Goal: Task Accomplishment & Management: Complete application form

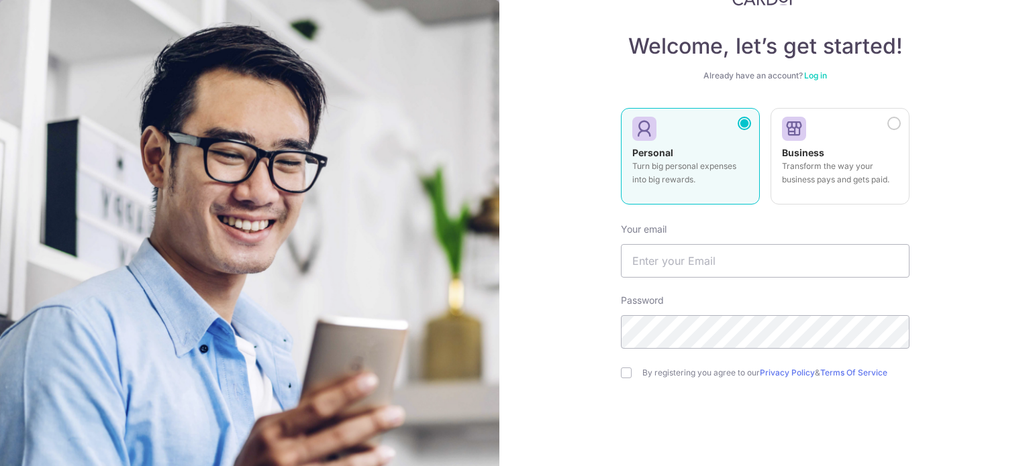
scroll to position [119, 0]
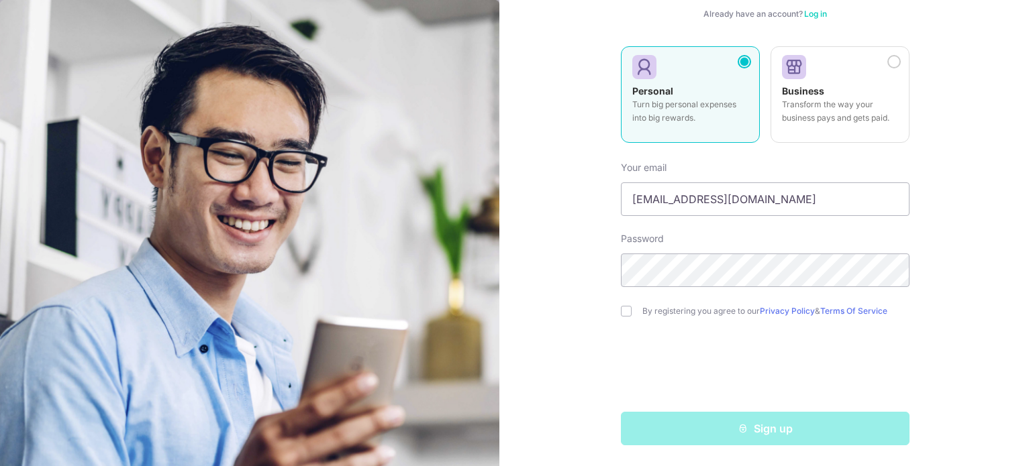
type input "[EMAIL_ADDRESS][DOMAIN_NAME]"
click at [623, 311] on input "checkbox" at bounding box center [626, 311] width 11 height 11
checkbox input "true"
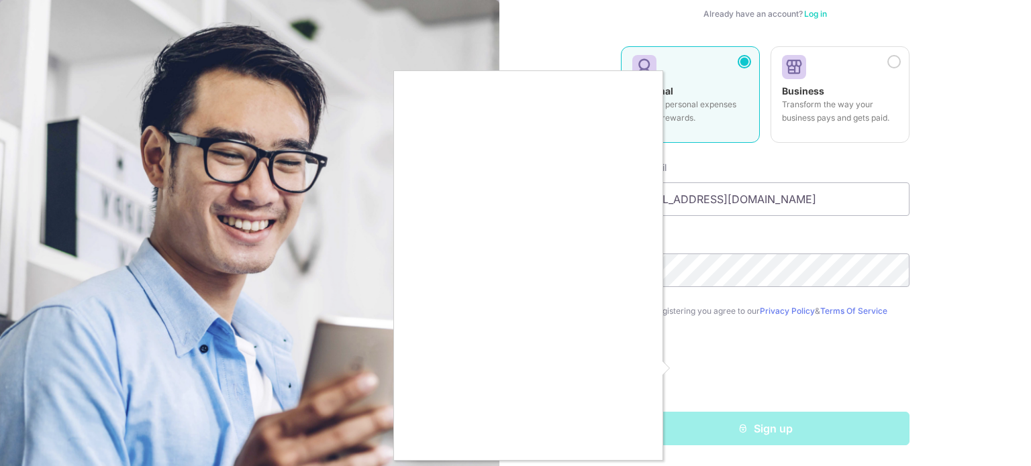
drag, startPoint x: 718, startPoint y: 434, endPoint x: 713, endPoint y: 439, distance: 7.1
click at [718, 434] on div at bounding box center [515, 233] width 1031 height 466
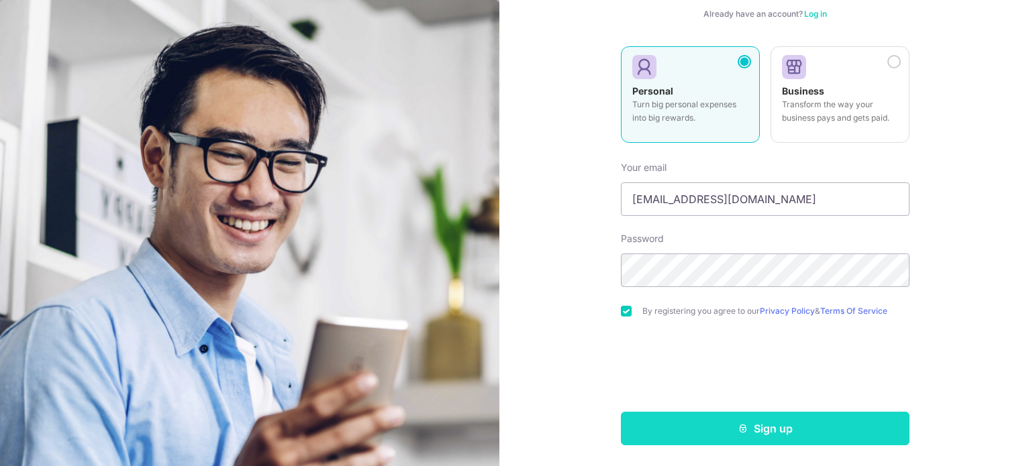
click at [774, 425] on button "Sign up" at bounding box center [765, 429] width 289 height 34
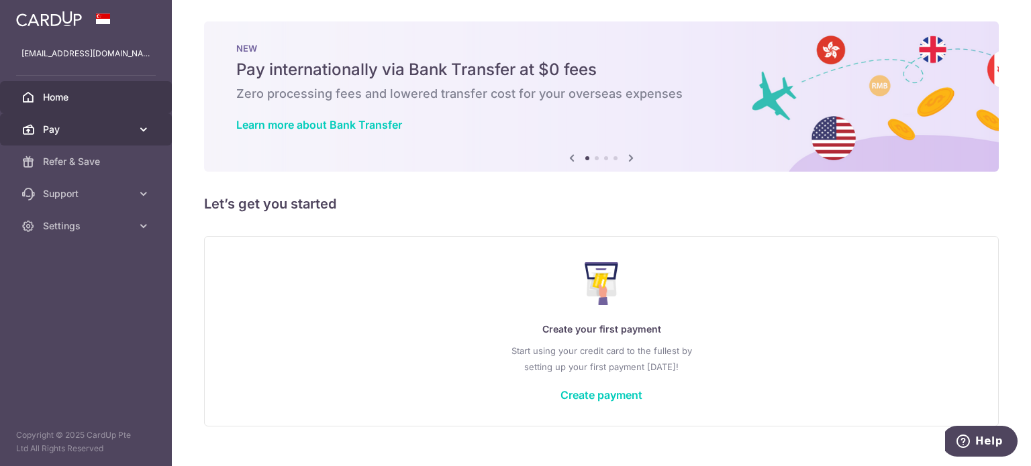
click at [101, 131] on span "Pay" at bounding box center [87, 129] width 89 height 13
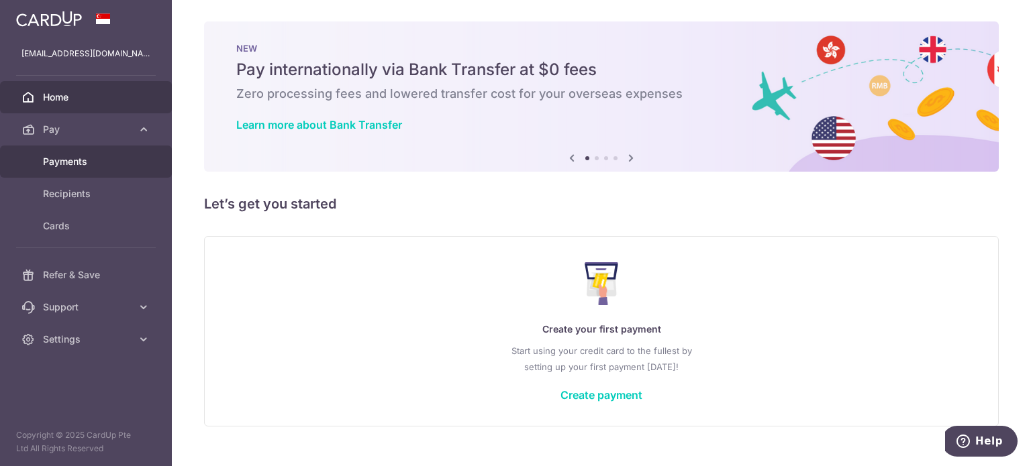
click at [97, 161] on span "Payments" at bounding box center [87, 161] width 89 height 13
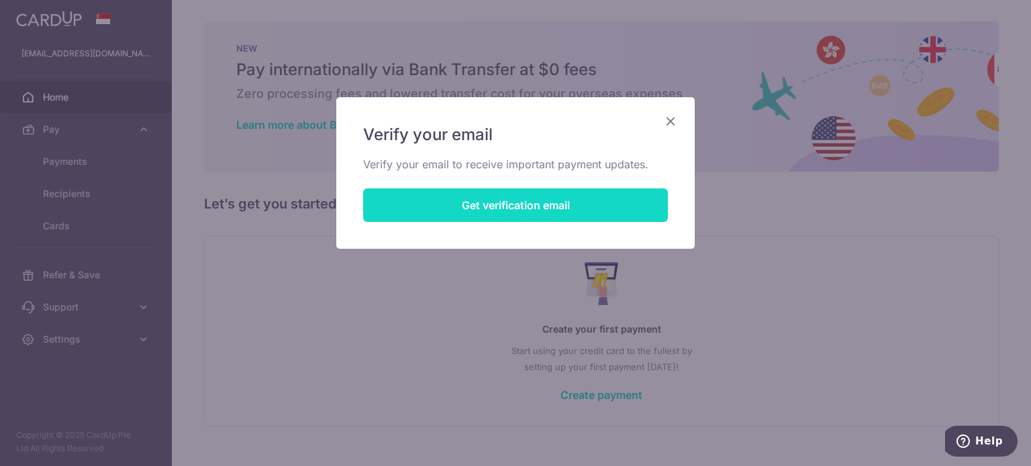
click at [572, 209] on button "Get verification email" at bounding box center [515, 206] width 305 height 34
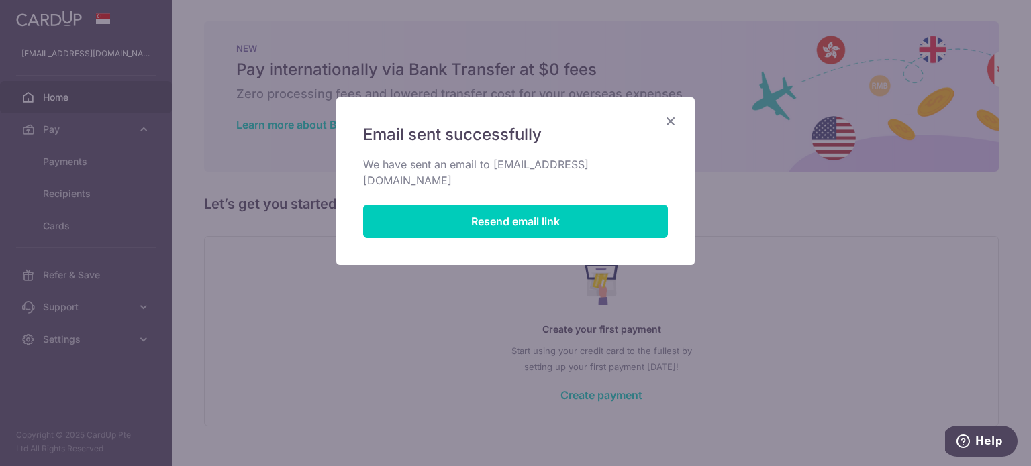
click at [674, 120] on icon "Close" at bounding box center [670, 121] width 16 height 17
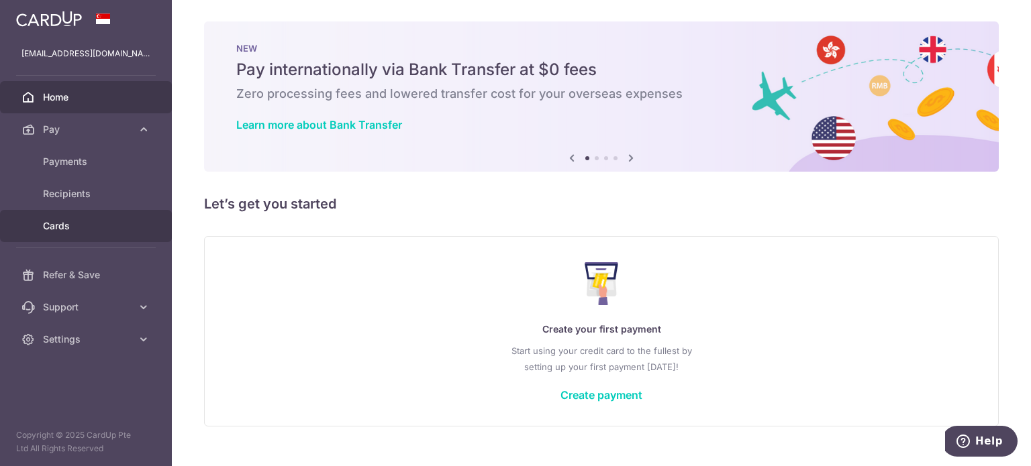
click at [72, 222] on span "Cards" at bounding box center [87, 225] width 89 height 13
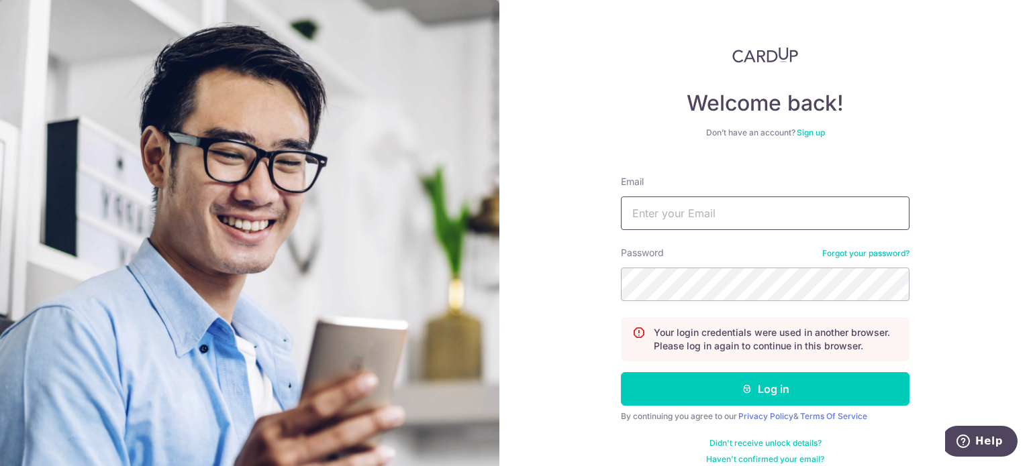
click at [738, 216] on input "Email" at bounding box center [765, 214] width 289 height 34
click at [730, 201] on input "Email" at bounding box center [765, 214] width 289 height 34
type input "bikwei@gmail.com"
click at [621, 372] on button "Log in" at bounding box center [765, 389] width 289 height 34
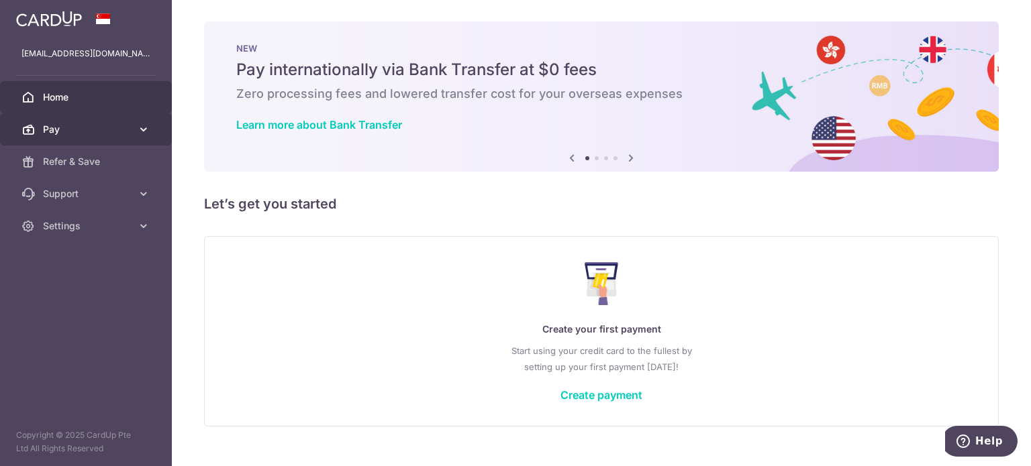
click at [143, 125] on icon at bounding box center [143, 129] width 13 height 13
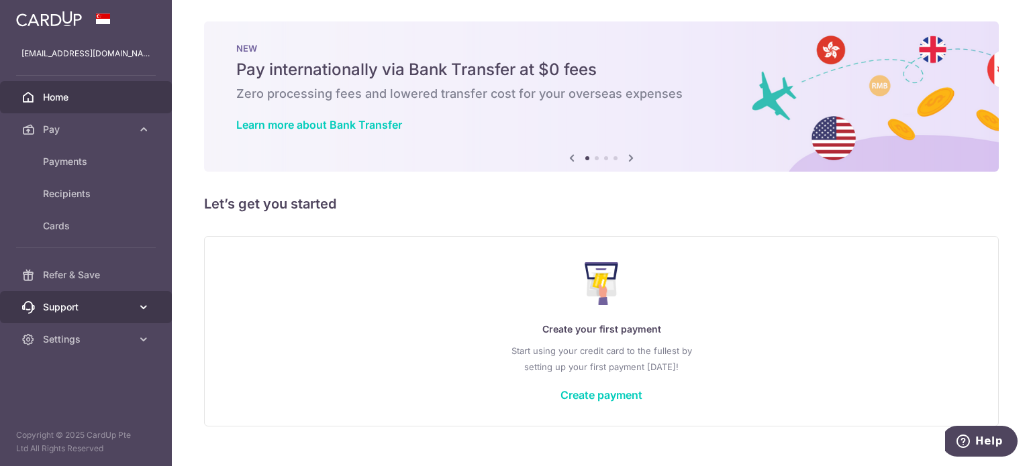
click at [141, 303] on icon at bounding box center [143, 307] width 13 height 13
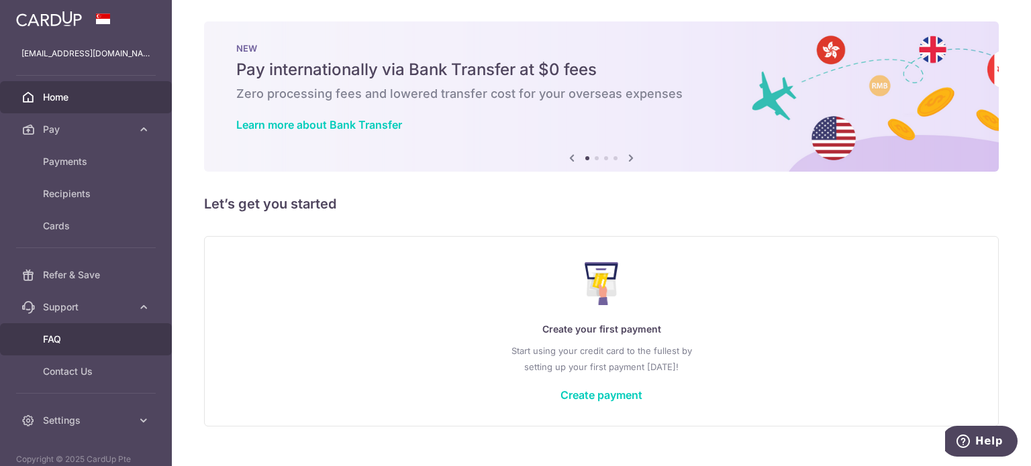
click at [93, 340] on span "FAQ" at bounding box center [87, 339] width 89 height 13
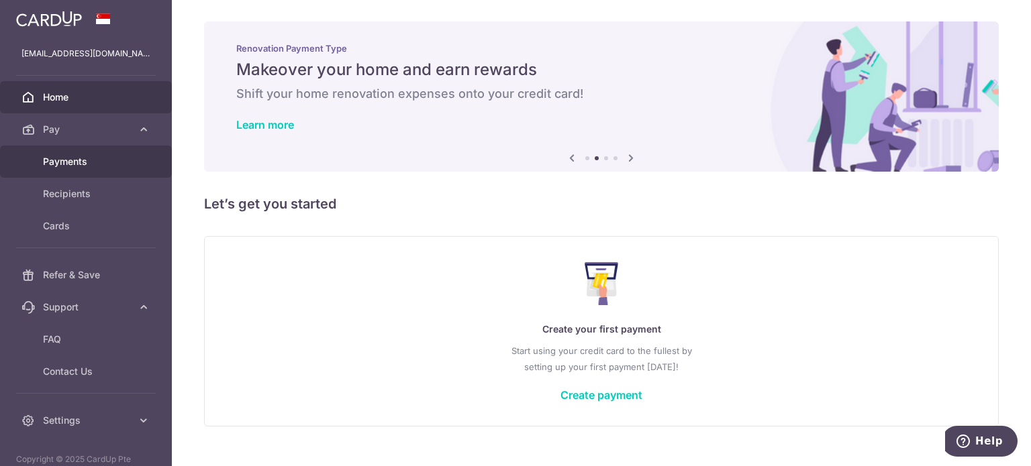
click at [79, 166] on span "Payments" at bounding box center [87, 161] width 89 height 13
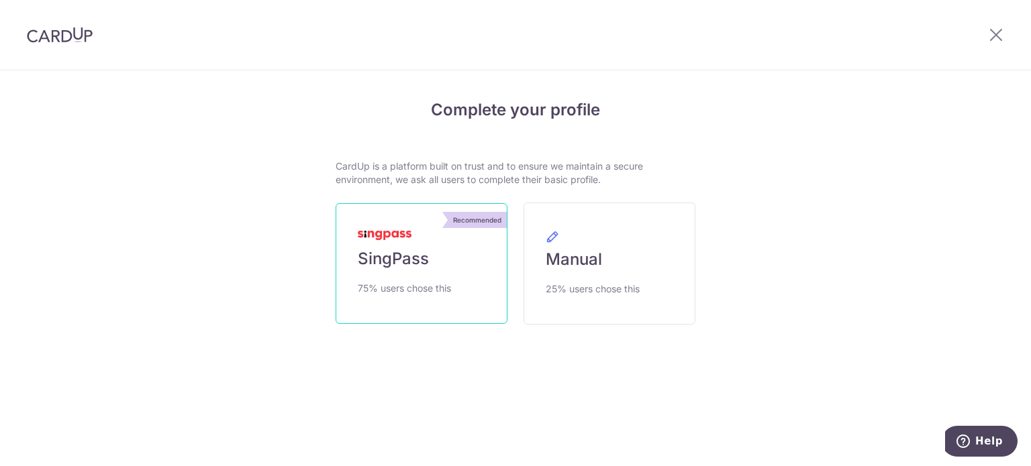
click at [441, 289] on span "75% users chose this" at bounding box center [404, 289] width 93 height 16
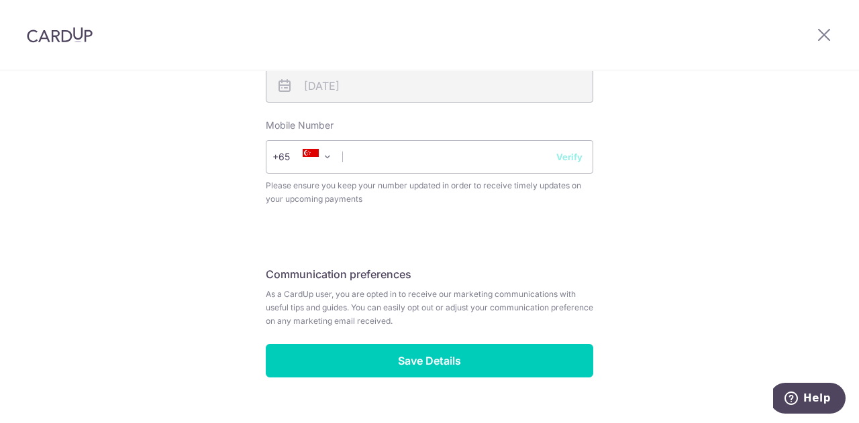
scroll to position [570, 0]
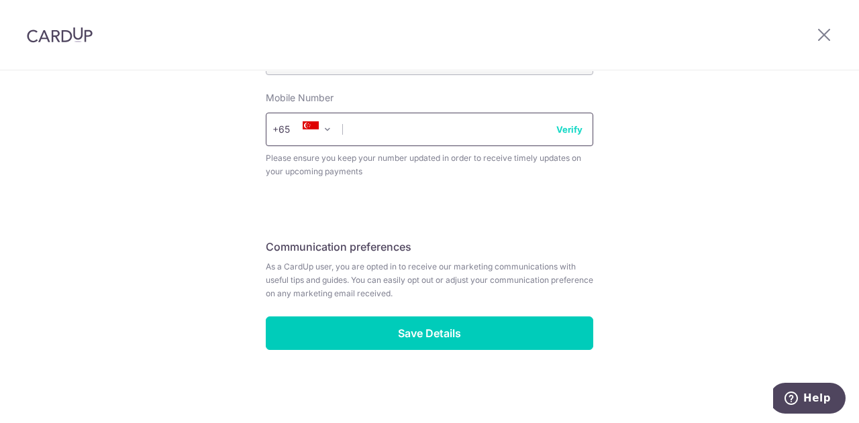
click at [399, 123] on input "text" at bounding box center [429, 130] width 327 height 34
type input "81278543"
click at [569, 130] on button "Verify" at bounding box center [569, 129] width 26 height 13
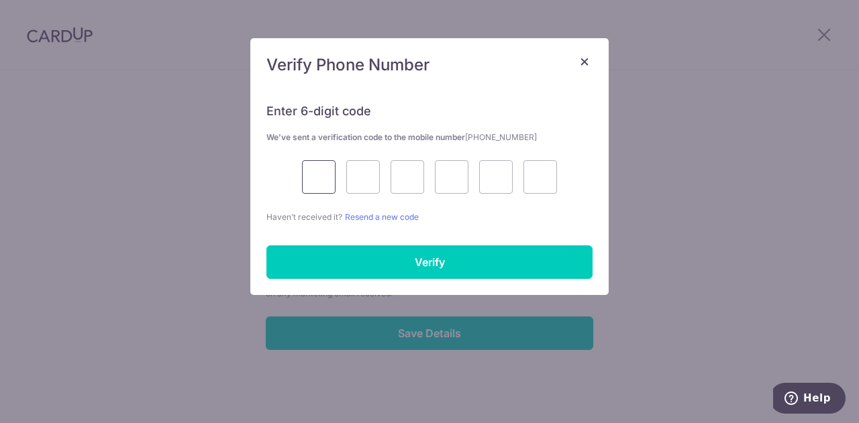
click at [307, 178] on input "text" at bounding box center [319, 177] width 34 height 34
type input "2"
type input "7"
type input "8"
type input "9"
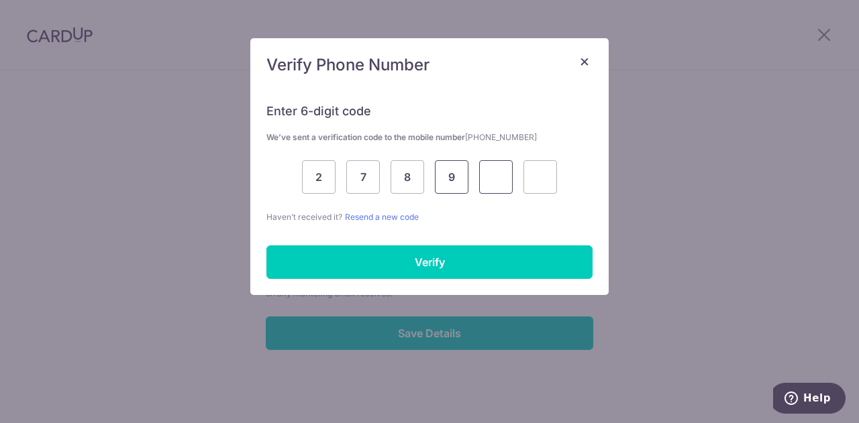
type input "6"
type input "4"
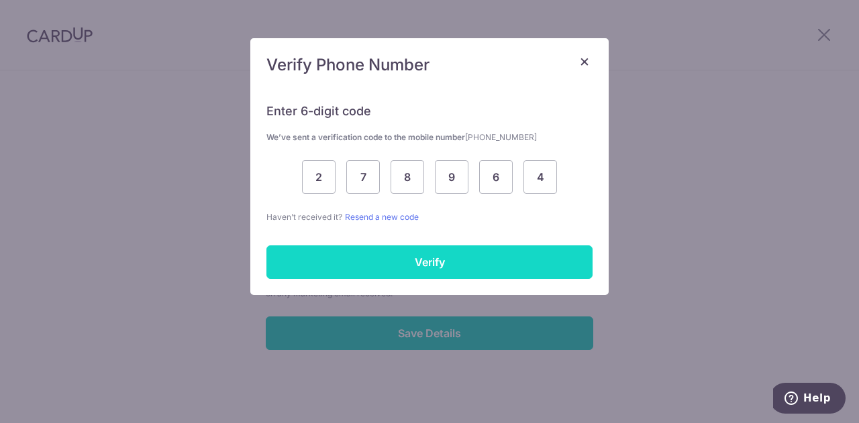
click at [480, 260] on input "Verify" at bounding box center [429, 263] width 326 height 34
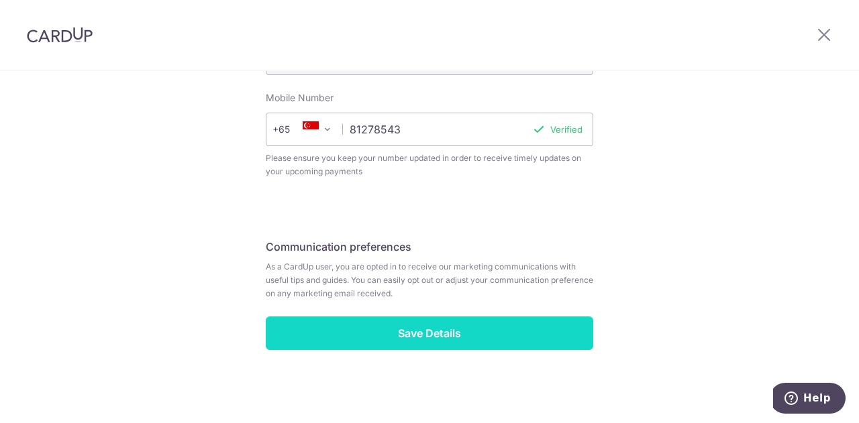
click at [499, 348] on input "Save Details" at bounding box center [429, 334] width 327 height 34
